Goal: Navigation & Orientation: Find specific page/section

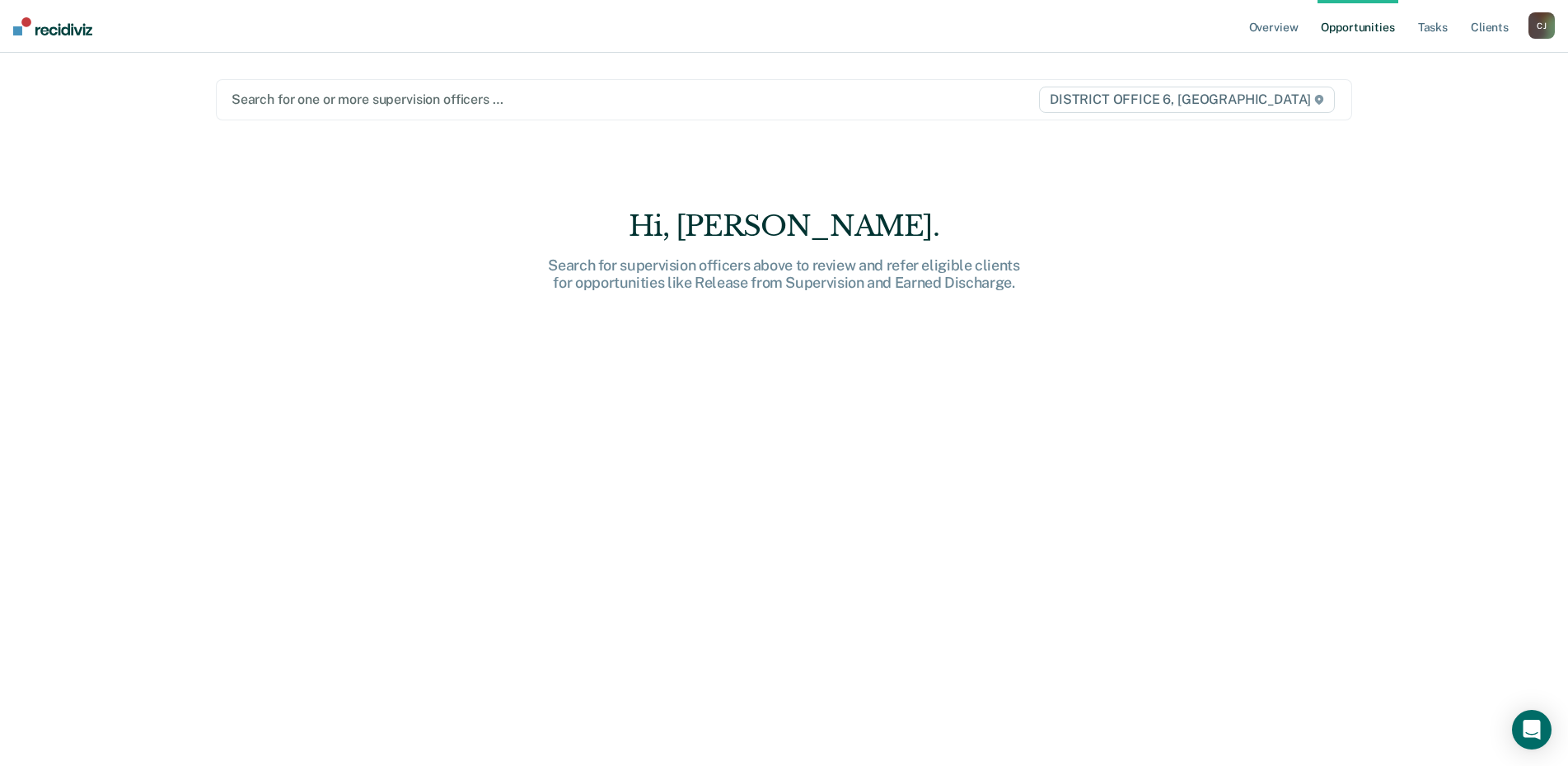
click at [1542, 26] on div "[PERSON_NAME]" at bounding box center [1541, 25] width 26 height 26
click at [1461, 109] on link "Go to Operations" at bounding box center [1476, 108] width 133 height 14
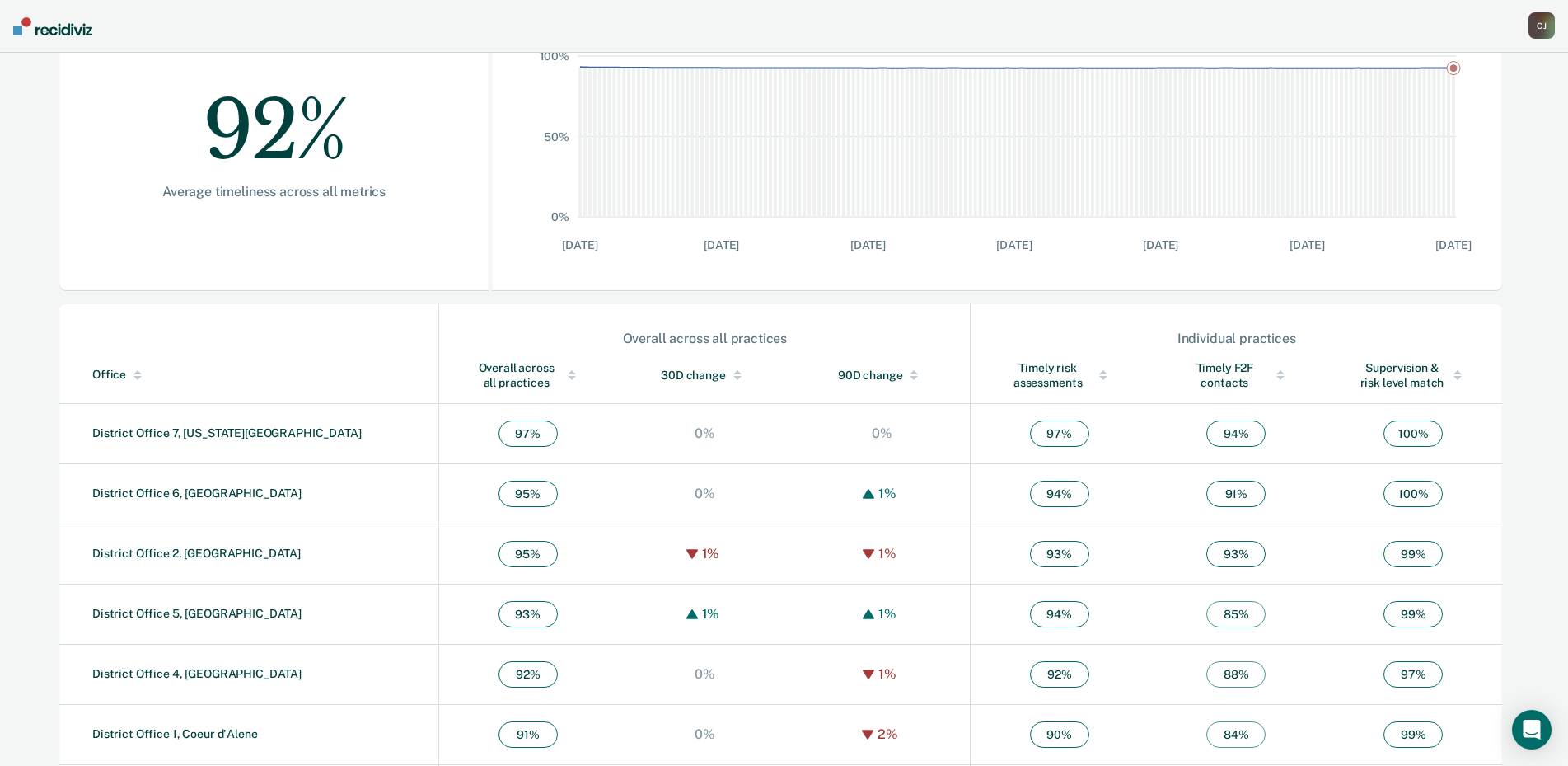
scroll to position [383, 0]
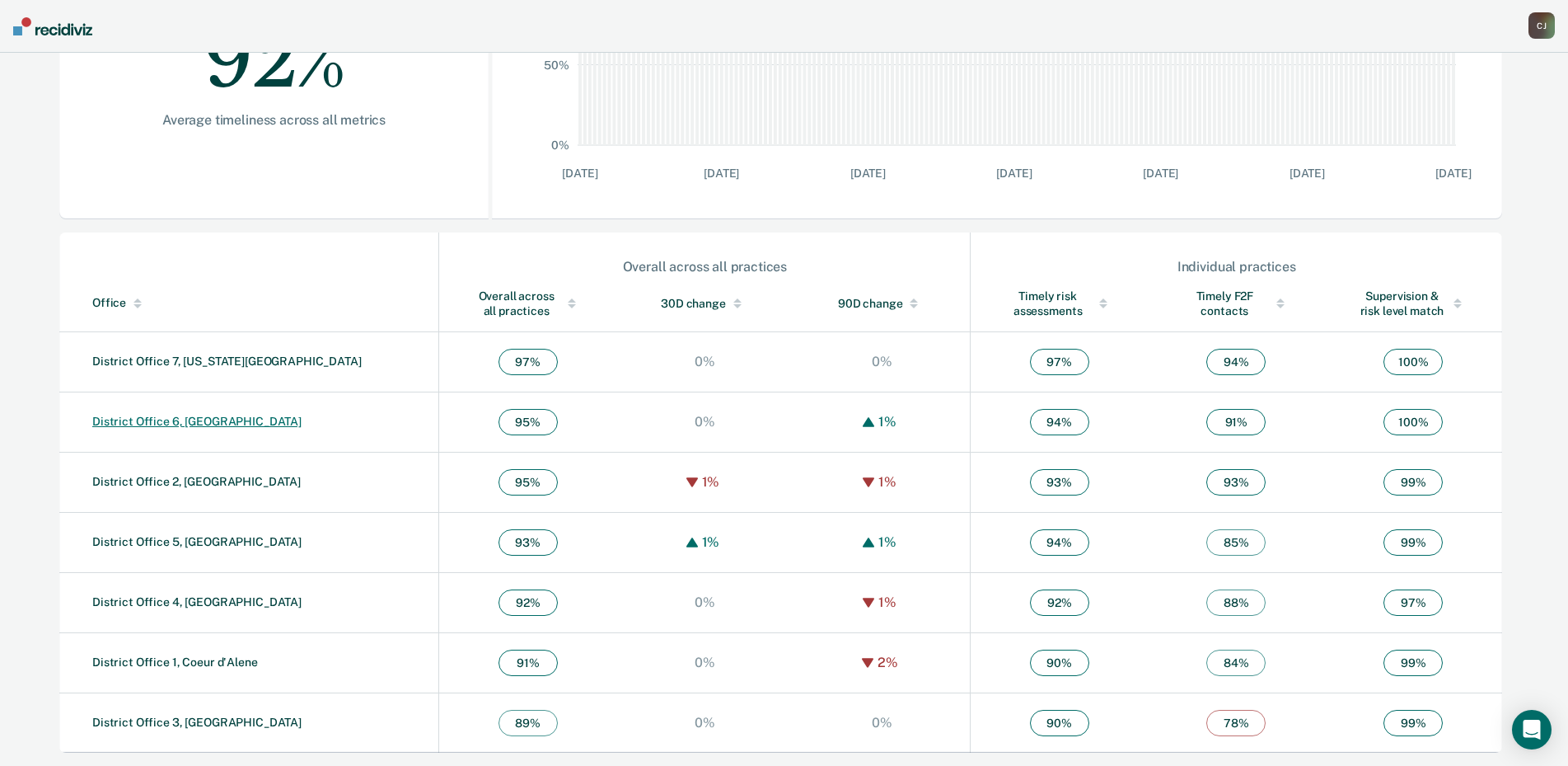
click at [150, 421] on link "District Office 6, [GEOGRAPHIC_DATA]" at bounding box center [197, 421] width 210 height 13
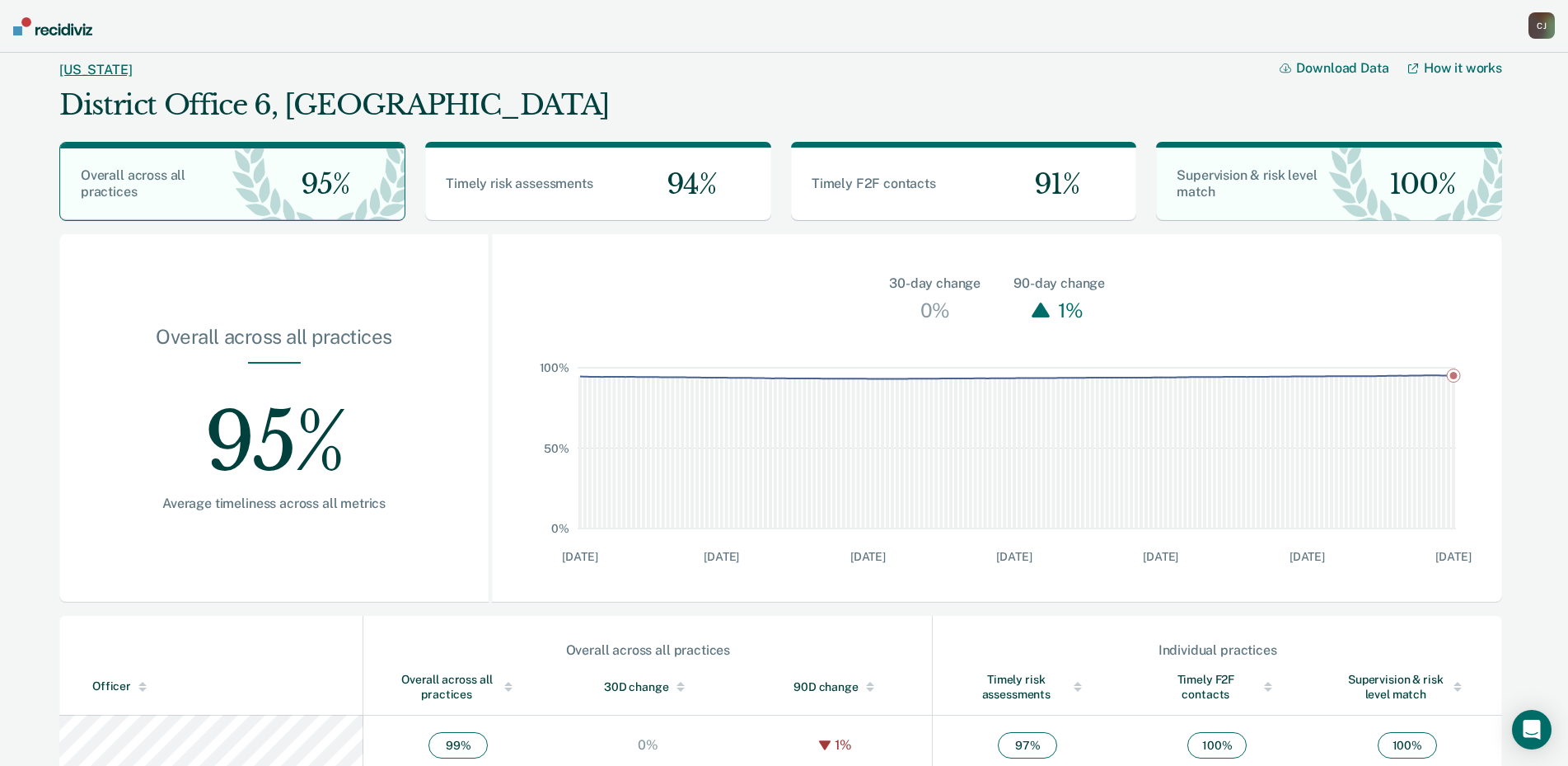
click at [80, 72] on link "[US_STATE]" at bounding box center [95, 69] width 72 height 15
